Goal: Task Accomplishment & Management: Manage account settings

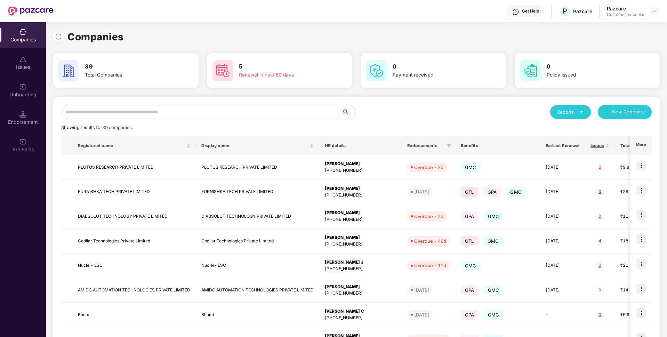
click at [250, 106] on input "text" at bounding box center [201, 112] width 280 height 14
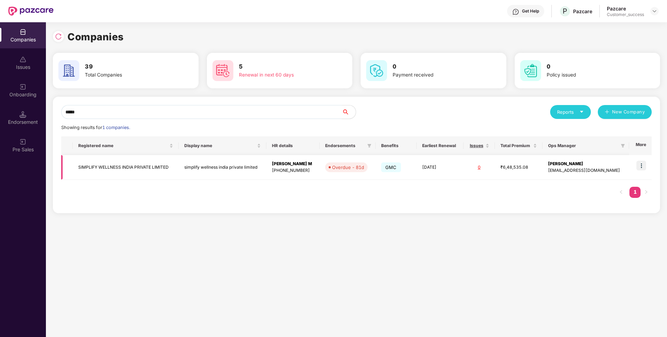
type input "*****"
click at [638, 168] on img at bounding box center [641, 166] width 10 height 10
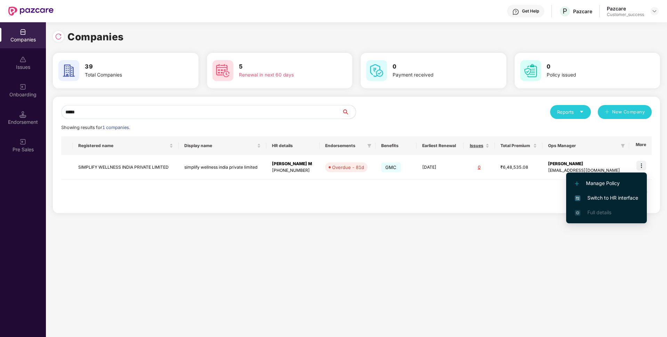
click at [595, 203] on li "Switch to HR interface" at bounding box center [606, 197] width 81 height 15
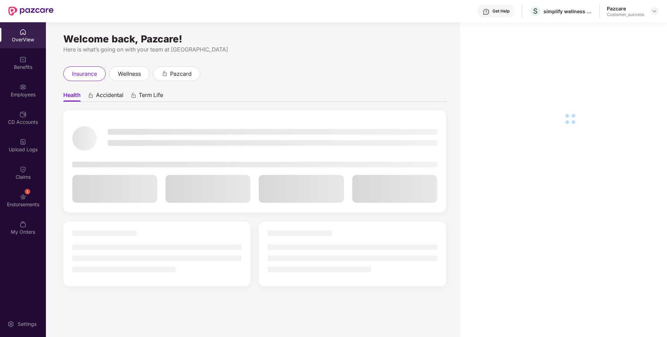
click at [0, 94] on div "Employees" at bounding box center [23, 94] width 46 height 7
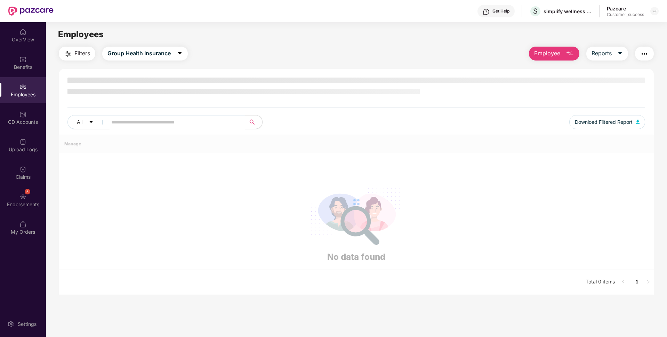
click at [0, 94] on div "Employees" at bounding box center [23, 90] width 46 height 26
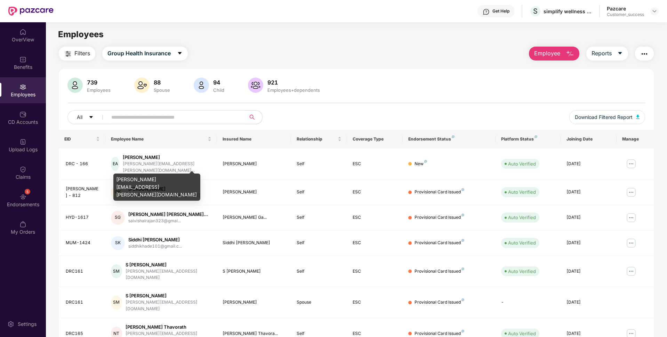
click at [141, 180] on div "[PERSON_NAME][EMAIL_ADDRESS][PERSON_NAME][DOMAIN_NAME]" at bounding box center [156, 186] width 87 height 27
copy div "[PERSON_NAME][EMAIL_ADDRESS][PERSON_NAME][DOMAIN_NAME]"
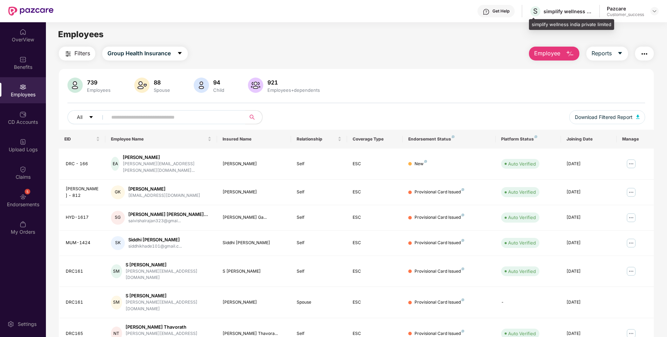
click at [532, 21] on div "simplify wellness india private limited" at bounding box center [571, 24] width 85 height 11
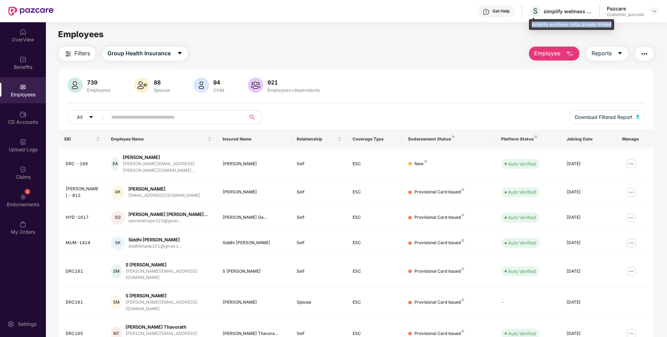
copy div "simplify wellness india private limited"
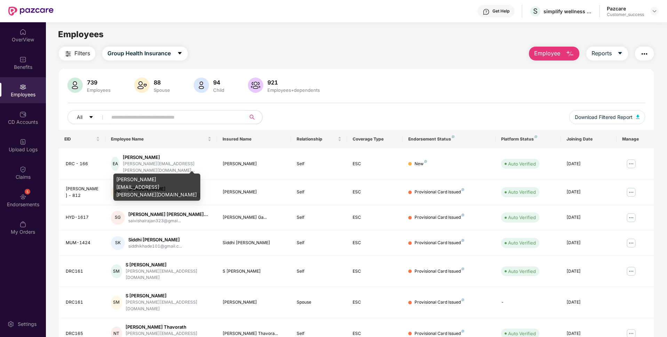
click at [137, 180] on div "[PERSON_NAME][EMAIL_ADDRESS][PERSON_NAME][DOMAIN_NAME]" at bounding box center [156, 186] width 87 height 27
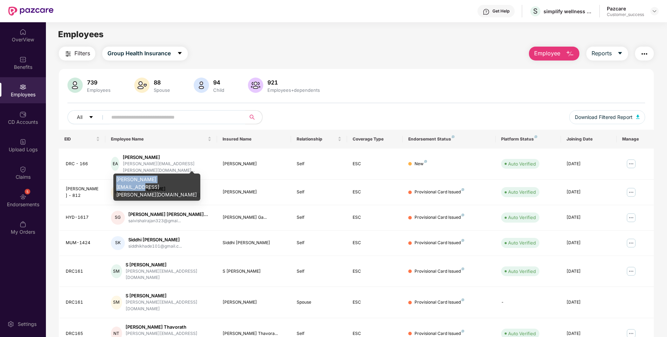
copy div "[PERSON_NAME][EMAIL_ADDRESS][PERSON_NAME][DOMAIN_NAME]"
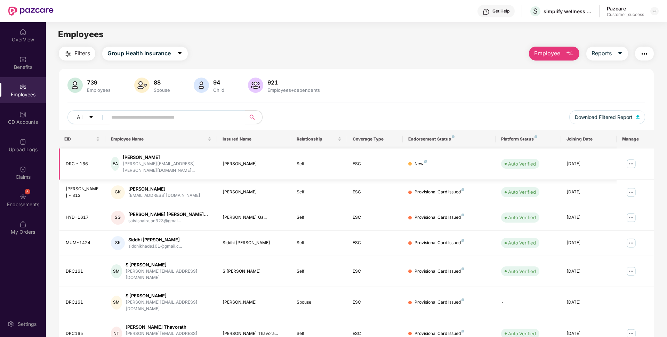
click at [76, 161] on div "DRC - 166" at bounding box center [83, 164] width 34 height 7
copy div "DRC - 166"
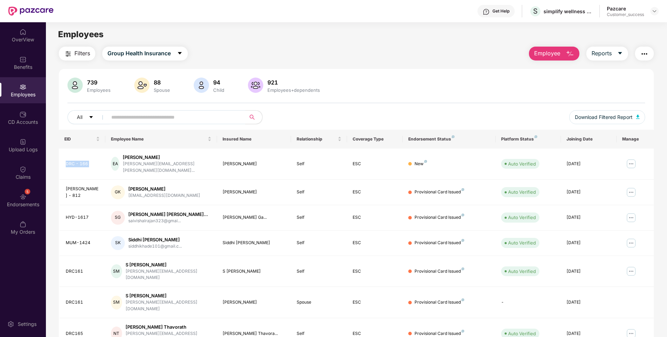
click at [564, 54] on button "Employee" at bounding box center [554, 54] width 50 height 14
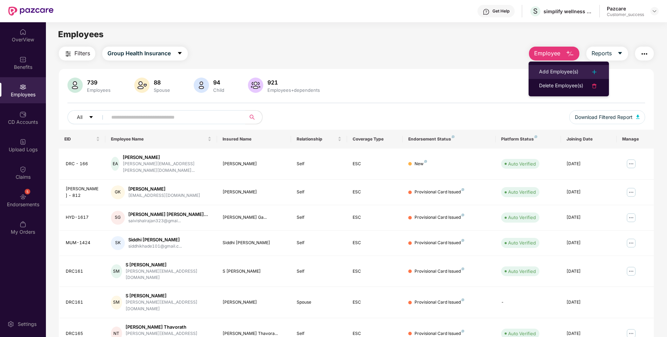
click at [539, 73] on div "Add Employee(s)" at bounding box center [558, 72] width 39 height 8
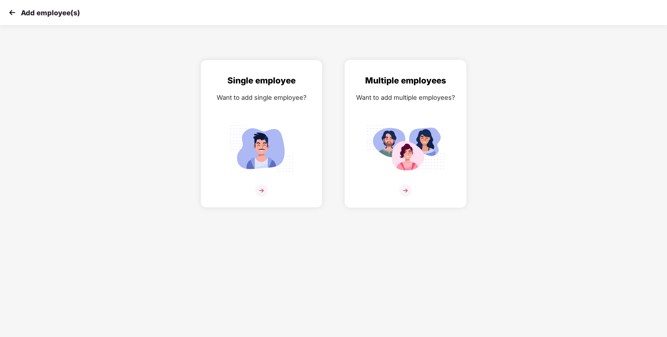
click at [405, 191] on img at bounding box center [405, 190] width 13 height 13
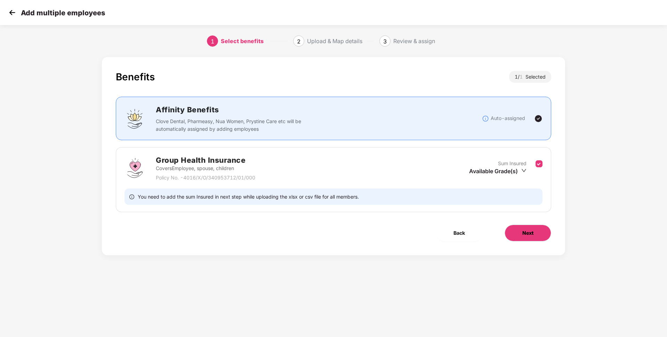
click at [530, 237] on button "Next" at bounding box center [527, 233] width 47 height 17
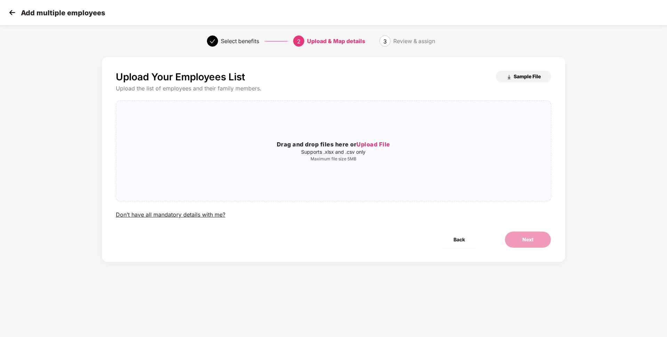
click at [511, 79] on img "button" at bounding box center [509, 77] width 6 height 6
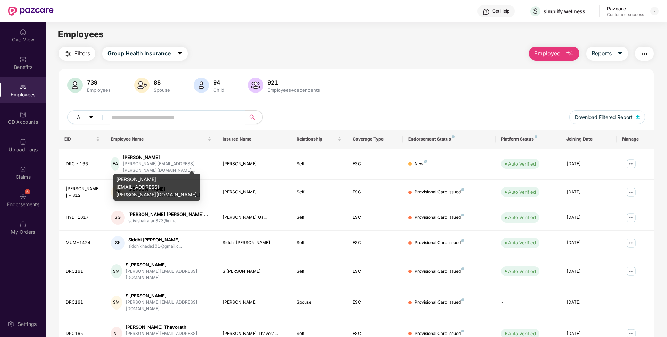
click at [145, 177] on div "[PERSON_NAME][EMAIL_ADDRESS][PERSON_NAME][DOMAIN_NAME]" at bounding box center [156, 186] width 87 height 27
copy div "[PERSON_NAME][EMAIL_ADDRESS][PERSON_NAME][DOMAIN_NAME]"
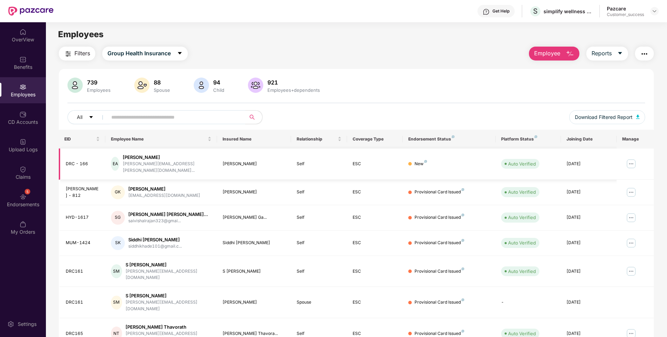
click at [629, 164] on img at bounding box center [630, 163] width 11 height 11
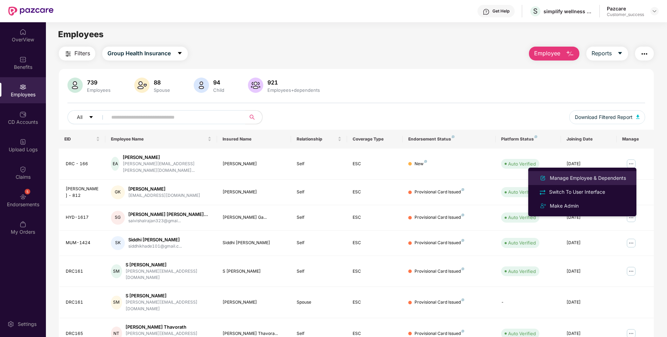
click at [596, 178] on div "Manage Employee & Dependents" at bounding box center [587, 178] width 79 height 8
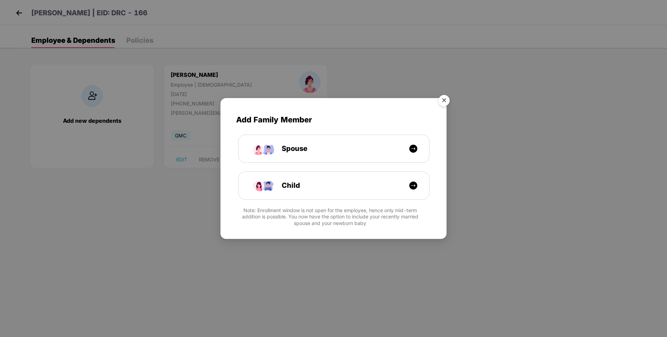
click at [446, 102] on img "Close" at bounding box center [443, 101] width 19 height 19
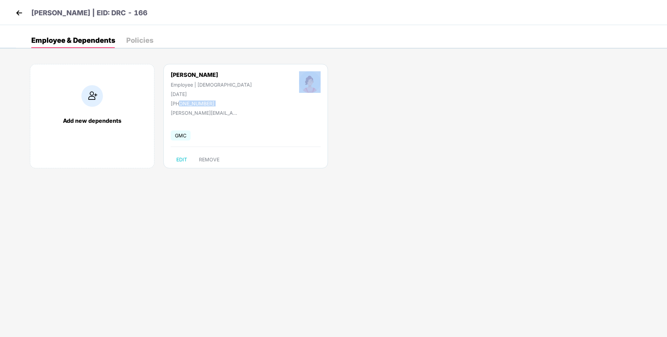
drag, startPoint x: 179, startPoint y: 101, endPoint x: 238, endPoint y: 99, distance: 59.1
click at [238, 99] on div "[PERSON_NAME] Employee | [DEMOGRAPHIC_DATA] [DATE] [PHONE_NUMBER]" at bounding box center [245, 88] width 197 height 35
copy div "8008739792"
drag, startPoint x: 104, startPoint y: 15, endPoint x: 157, endPoint y: 9, distance: 52.8
click at [157, 9] on div "[PERSON_NAME] | EID: DRC - 166" at bounding box center [333, 12] width 667 height 25
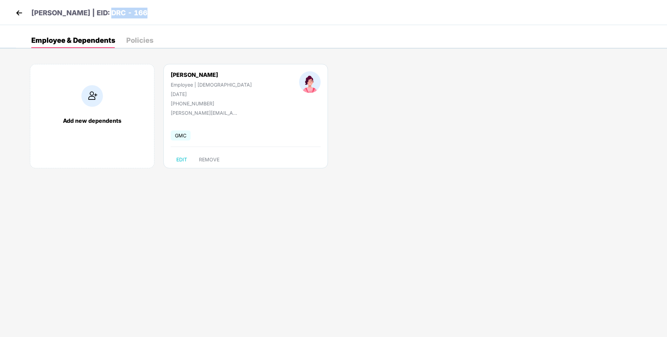
copy p "DRC - 166"
click at [181, 75] on div "[PERSON_NAME]" at bounding box center [211, 74] width 81 height 7
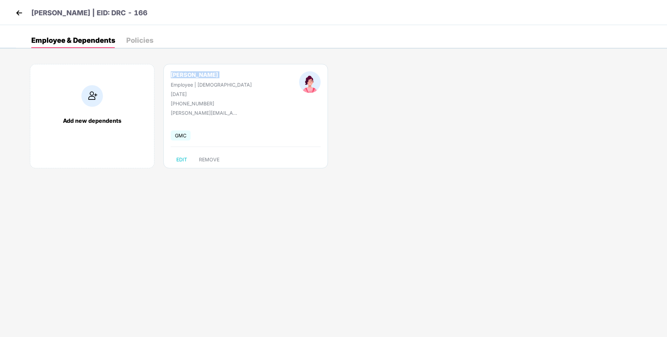
copy div "[PERSON_NAME]"
